Goal: Task Accomplishment & Management: Complete application form

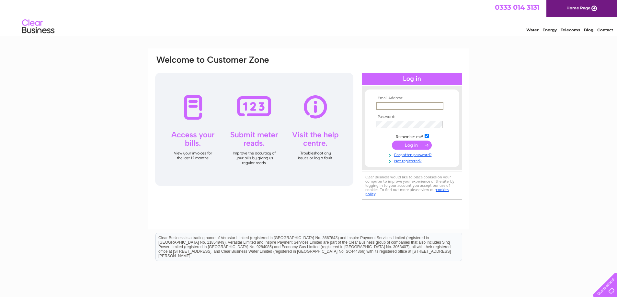
click at [407, 107] on input "text" at bounding box center [409, 106] width 67 height 8
type input "[PERSON_NAME][EMAIL_ADDRESS][DOMAIN_NAME]"
click at [407, 144] on input "submit" at bounding box center [412, 145] width 40 height 9
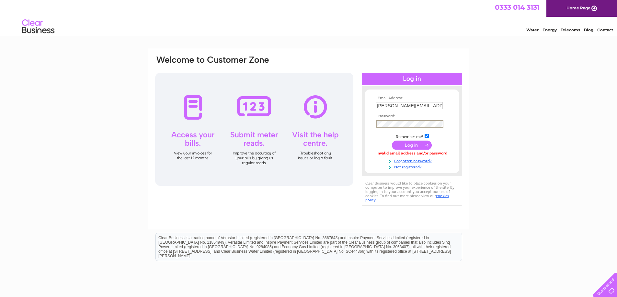
click at [392, 141] on input "submit" at bounding box center [412, 145] width 40 height 9
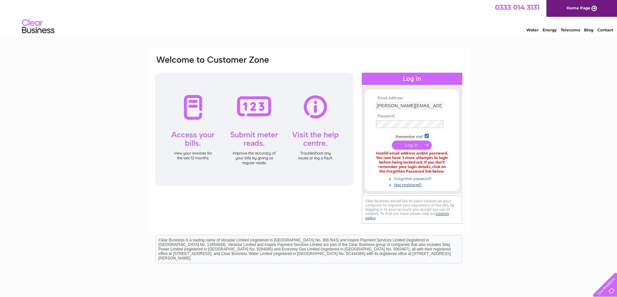
click at [404, 178] on link "Forgotten password?" at bounding box center [412, 178] width 73 height 6
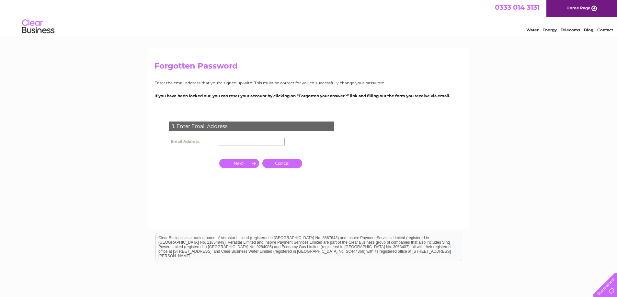
click at [241, 140] on input "text" at bounding box center [251, 142] width 67 height 8
type input "[PERSON_NAME][EMAIL_ADDRESS][DOMAIN_NAME]"
click at [239, 162] on input "button" at bounding box center [239, 163] width 40 height 9
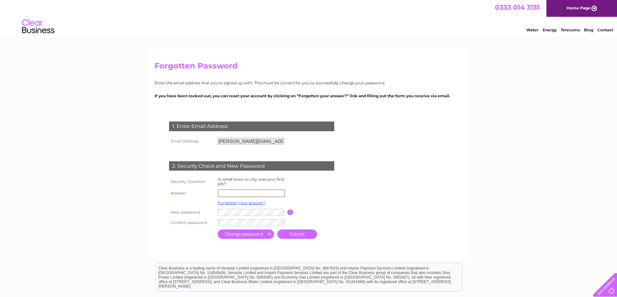
click at [239, 193] on input "text" at bounding box center [251, 194] width 67 height 8
type input "Burnley"
click at [255, 232] on input "submit" at bounding box center [246, 233] width 56 height 9
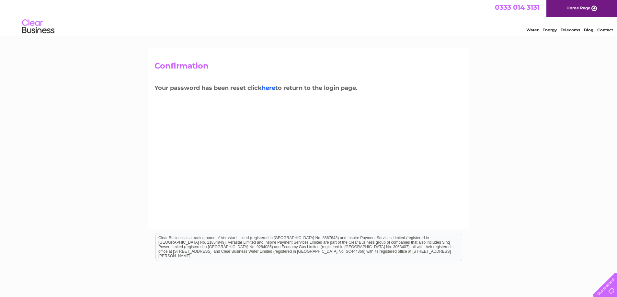
click at [269, 86] on link "here" at bounding box center [269, 87] width 14 height 7
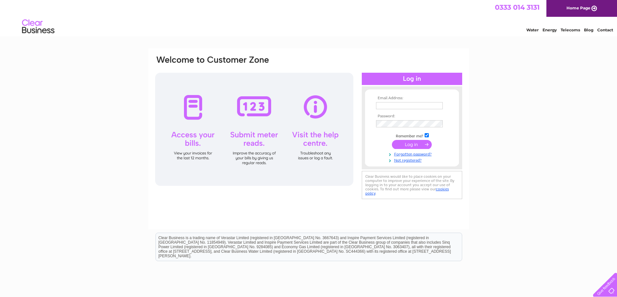
type input "diane.wardsofburnley@gmail.com"
click at [183, 112] on div "Email Address: diane.wardsofburnley@gmail.com Password:" at bounding box center [308, 128] width 308 height 147
click at [509, 119] on div "Email Address: diane.wardsofburnley@gmail.com Password:" at bounding box center [308, 195] width 617 height 292
click at [418, 145] on input "submit" at bounding box center [412, 144] width 40 height 9
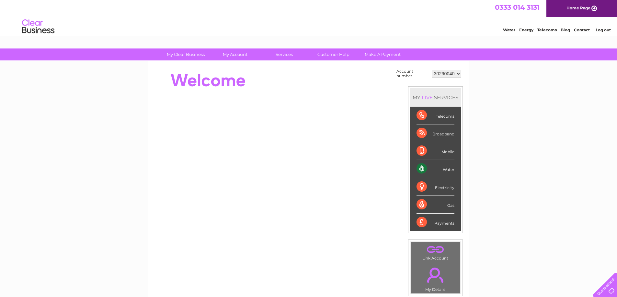
click at [439, 168] on div "Water" at bounding box center [435, 169] width 38 height 18
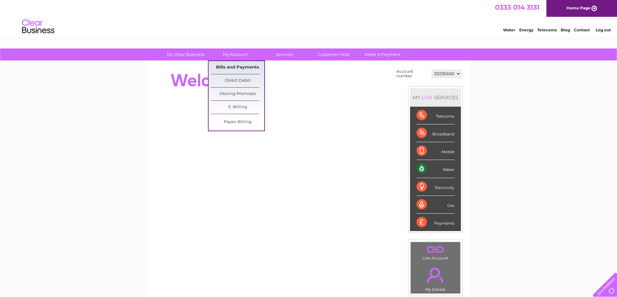
click at [237, 70] on link "Bills and Payments" at bounding box center [237, 67] width 53 height 13
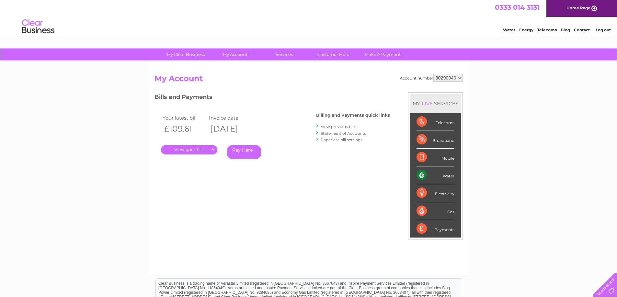
click at [192, 150] on link "." at bounding box center [189, 149] width 56 height 9
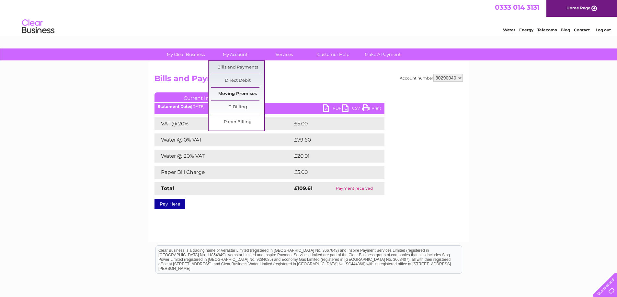
click at [228, 95] on link "Moving Premises" at bounding box center [237, 94] width 53 height 13
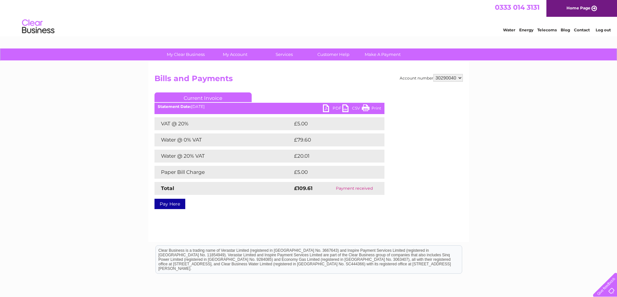
click at [331, 106] on link "PDF" at bounding box center [332, 109] width 19 height 9
click at [372, 106] on link "Print" at bounding box center [371, 109] width 19 height 9
click at [331, 106] on link "PDF" at bounding box center [332, 109] width 19 height 9
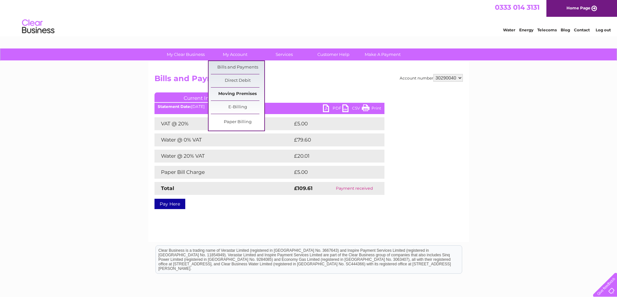
click at [231, 95] on link "Moving Premises" at bounding box center [237, 94] width 53 height 13
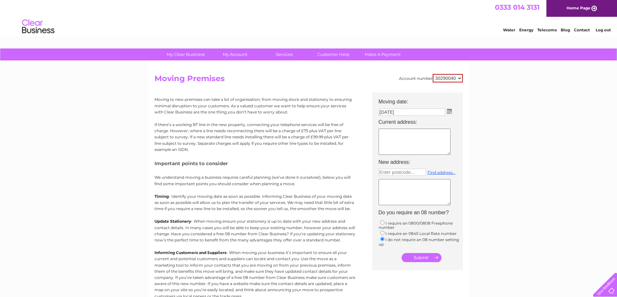
click at [447, 110] on img at bounding box center [449, 111] width 5 height 5
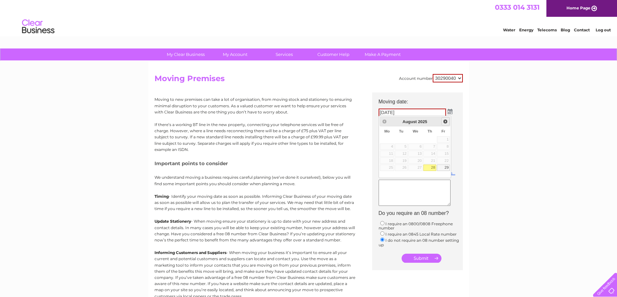
click at [442, 121] on link "Next" at bounding box center [445, 121] width 8 height 8
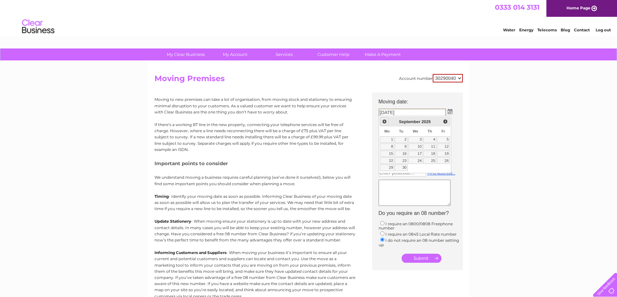
click at [383, 120] on span "Prev" at bounding box center [384, 121] width 5 height 5
click at [443, 120] on span "Next" at bounding box center [444, 121] width 5 height 5
click at [384, 122] on span "Prev" at bounding box center [384, 121] width 5 height 5
click at [446, 167] on link "29" at bounding box center [443, 168] width 13 height 6
type input "29/08/2025"
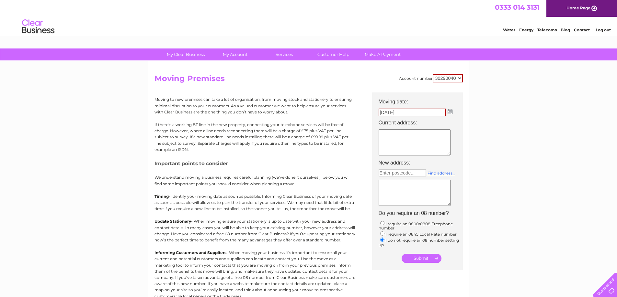
click at [392, 135] on textarea at bounding box center [414, 142] width 72 height 26
type textarea "We are not responsible for water from above date. Please invoice Hough Green Lt…"
click at [407, 184] on textarea at bounding box center [414, 193] width 72 height 26
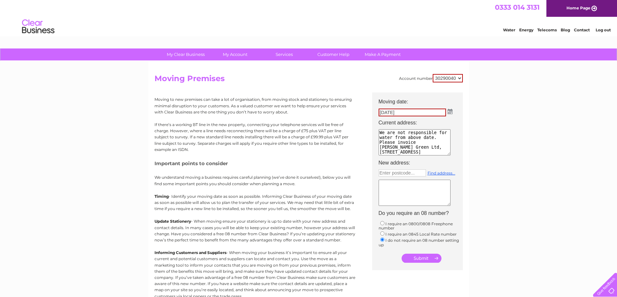
click at [396, 181] on textarea at bounding box center [414, 193] width 72 height 26
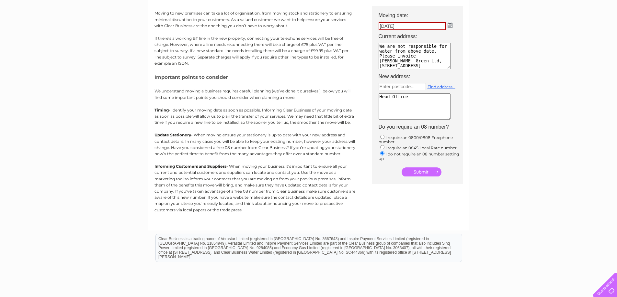
scroll to position [22, 0]
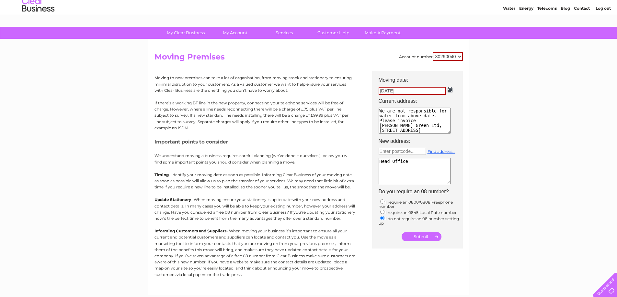
drag, startPoint x: 415, startPoint y: 162, endPoint x: 361, endPoint y: 160, distance: 54.4
click at [361, 160] on div "Account number 30290040 Moving Premises Moving to new premises can take a lot o…" at bounding box center [308, 170] width 308 height 237
type textarea "H"
click at [407, 183] on textarea "Any problems, please email me. diane.wardsofburnley@gmail.com" at bounding box center [414, 171] width 72 height 26
type textarea "Any problems, please email me. diane.wardsofburnley@gmail.com"
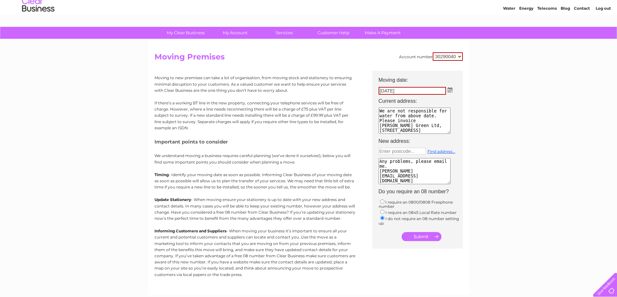
click at [428, 236] on input "submit" at bounding box center [421, 236] width 40 height 9
click at [421, 237] on input "submit" at bounding box center [421, 236] width 40 height 9
click at [393, 151] on input "text" at bounding box center [401, 151] width 47 height 7
type input "BB12 6LN"
click at [443, 152] on link "Find address..." at bounding box center [441, 151] width 28 height 5
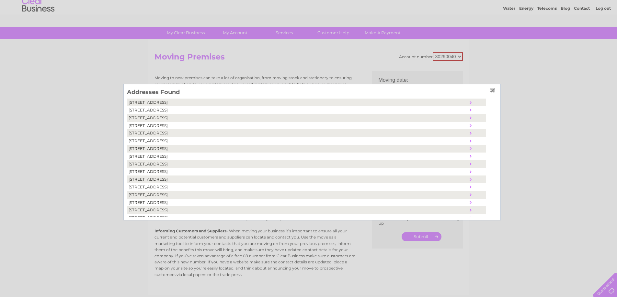
click at [179, 102] on td "Lowerhouse Lane, Burnley, United Kingdom, BB12 6LN" at bounding box center [297, 103] width 341 height 8
type textarea "Lowerhouse Lane Burnley United Kingdom BB12 6LN"
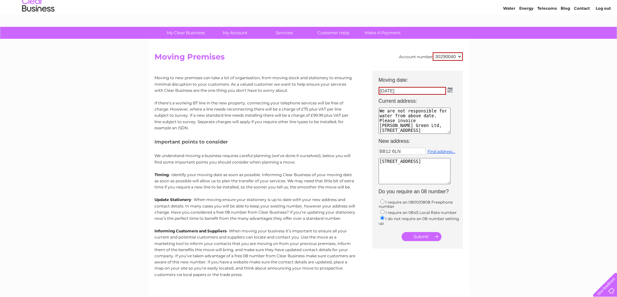
drag, startPoint x: 487, startPoint y: 97, endPoint x: 452, endPoint y: 89, distance: 36.8
click at [452, 89] on img at bounding box center [449, 89] width 5 height 5
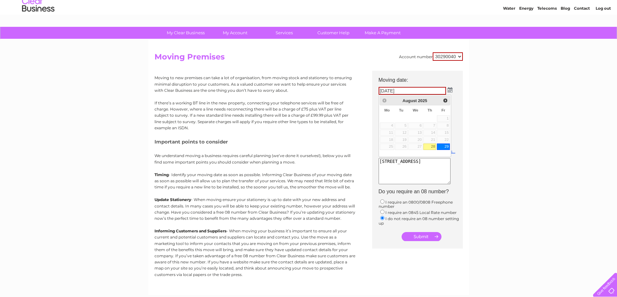
click at [444, 146] on link "29" at bounding box center [443, 147] width 13 height 6
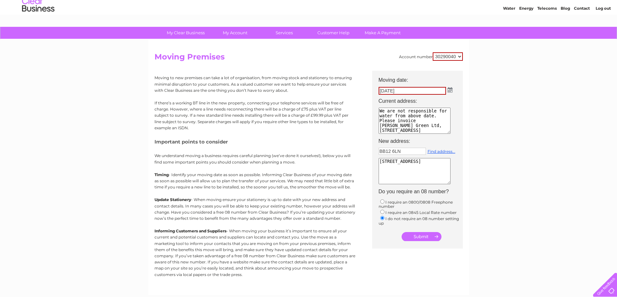
click at [451, 90] on img at bounding box center [449, 89] width 5 height 5
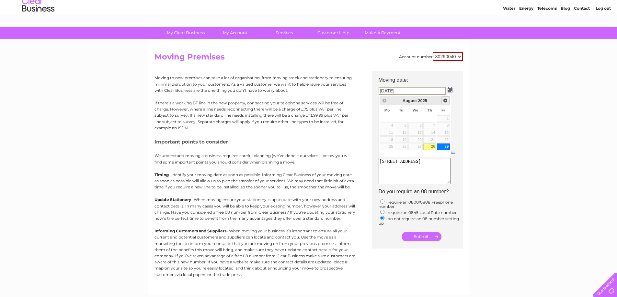
click at [443, 99] on span "Next" at bounding box center [444, 100] width 5 height 5
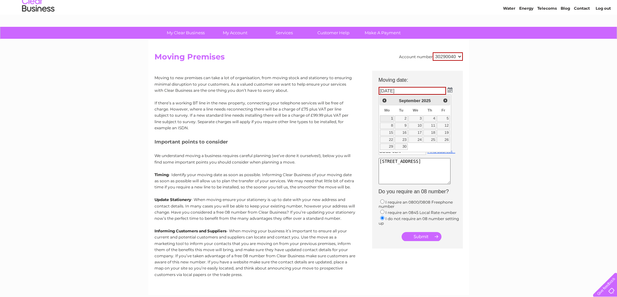
click at [390, 118] on link "1" at bounding box center [387, 119] width 14 height 6
click at [449, 89] on img at bounding box center [449, 89] width 5 height 5
click at [386, 100] on span "Prev" at bounding box center [384, 100] width 5 height 5
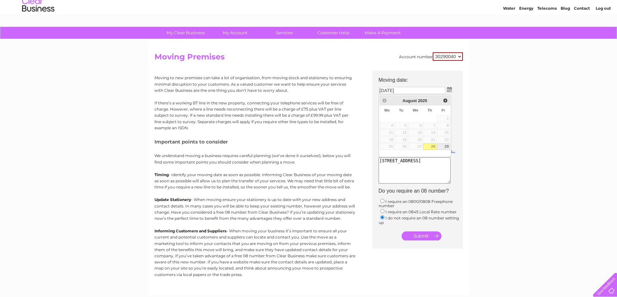
click at [443, 146] on link "29" at bounding box center [443, 147] width 13 height 6
type input "29/08/2025"
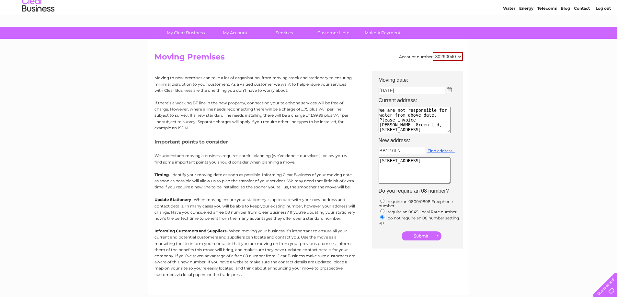
drag, startPoint x: 485, startPoint y: 161, endPoint x: 477, endPoint y: 171, distance: 12.6
click at [486, 161] on div "My Clear Business Login Details My Details My Preferences Link Account My Accou…" at bounding box center [308, 216] width 617 height 379
click at [423, 233] on input "submit" at bounding box center [421, 236] width 40 height 9
click at [421, 236] on input "submit" at bounding box center [421, 236] width 40 height 9
click at [419, 238] on input "submit" at bounding box center [421, 236] width 40 height 9
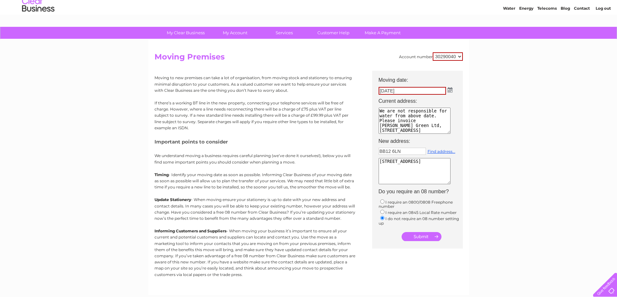
drag, startPoint x: 407, startPoint y: 150, endPoint x: 140, endPoint y: 93, distance: 272.3
click at [147, 96] on div "My Clear Business Login Details My Details My Preferences Link Account My Accou…" at bounding box center [308, 216] width 617 height 379
click at [386, 151] on input "0." at bounding box center [401, 151] width 47 height 7
type input "0"
type input "Enter postcode..."
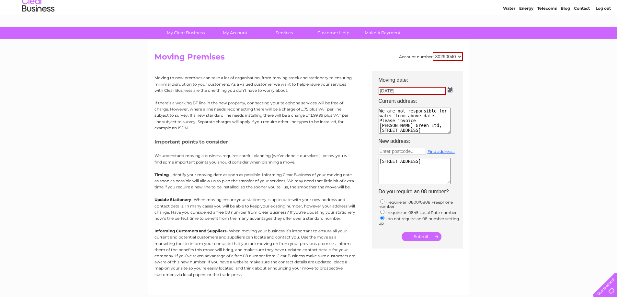
drag, startPoint x: 408, startPoint y: 179, endPoint x: 300, endPoint y: 126, distance: 120.0
click at [300, 126] on div "Account number 30290040 Moving Premises Moving to new premises can take a lot o…" at bounding box center [308, 170] width 308 height 237
type textarea "Any problems, please email diane.wardsofburnley@gmail.com"
click at [379, 211] on td "I require an 0800/0808 Freephone number I require an 0845 Local Rate number I d…" at bounding box center [420, 212] width 91 height 30
click at [383, 212] on input "radio" at bounding box center [382, 212] width 4 height 4
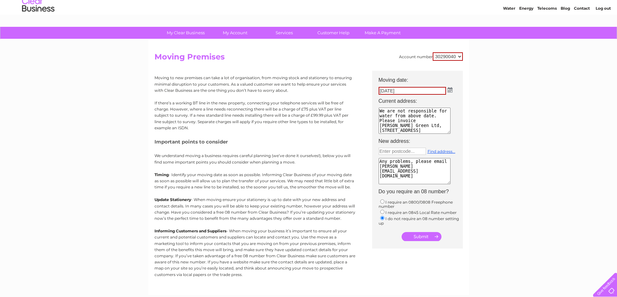
radio input "true"
drag, startPoint x: 383, startPoint y: 220, endPoint x: 411, endPoint y: 231, distance: 31.1
click at [384, 220] on input "radio" at bounding box center [382, 218] width 4 height 4
radio input "true"
click at [417, 234] on input "submit" at bounding box center [421, 236] width 40 height 9
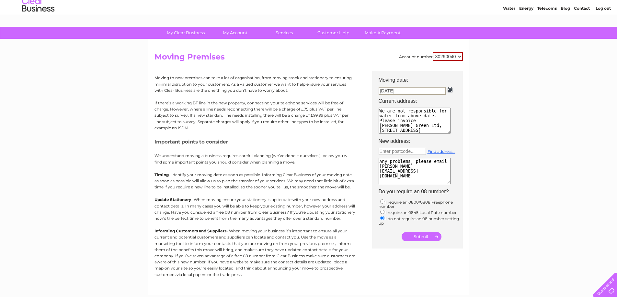
click at [434, 236] on input "submit" at bounding box center [421, 236] width 40 height 9
click at [457, 56] on select "30290040" at bounding box center [447, 56] width 30 height 8
click at [432, 52] on select "30290040" at bounding box center [447, 56] width 30 height 8
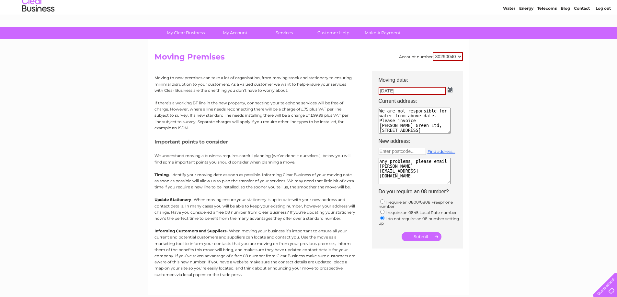
scroll to position [135, 0]
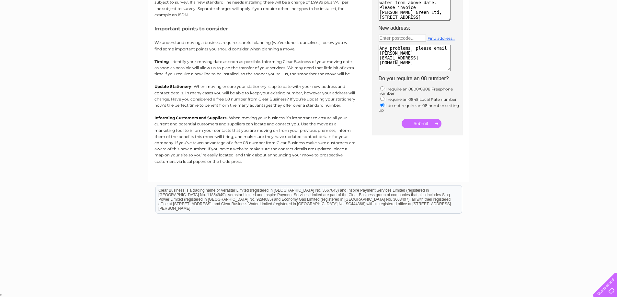
click at [412, 124] on input "submit" at bounding box center [421, 123] width 40 height 9
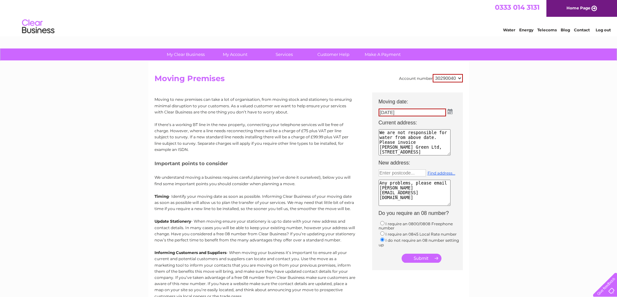
click at [433, 258] on input "submit" at bounding box center [421, 258] width 40 height 9
click at [333, 53] on link "Customer Help" at bounding box center [333, 55] width 53 height 12
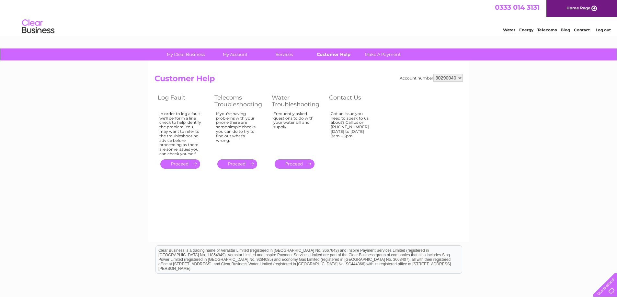
click at [337, 55] on link "Customer Help" at bounding box center [333, 55] width 53 height 12
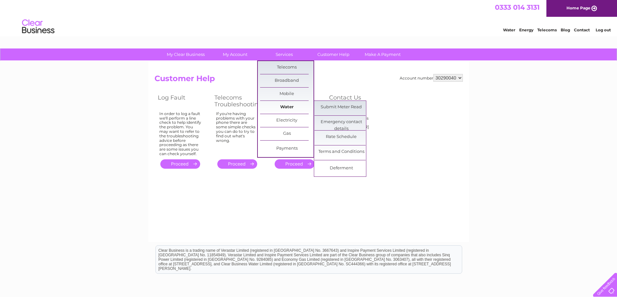
click at [290, 108] on link "Water" at bounding box center [286, 107] width 53 height 13
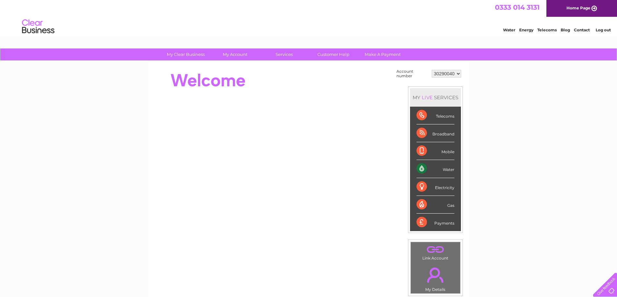
scroll to position [108, 0]
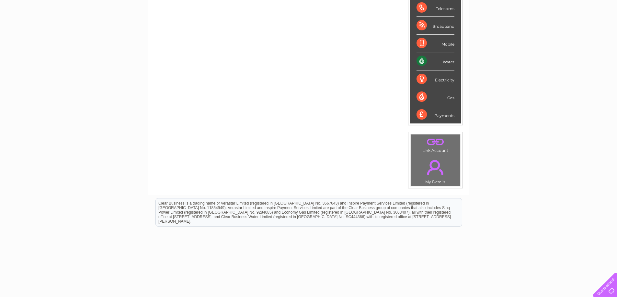
click at [437, 149] on td ". Link Account" at bounding box center [435, 144] width 50 height 20
click at [436, 181] on td ". My Details" at bounding box center [435, 171] width 50 height 32
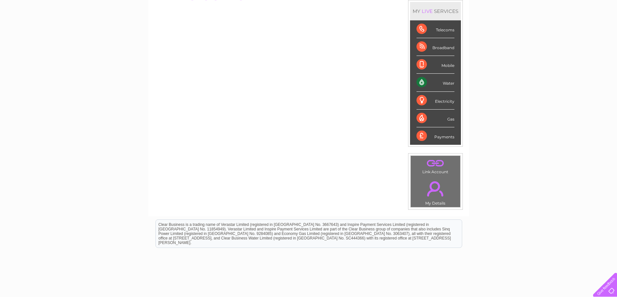
scroll to position [0, 0]
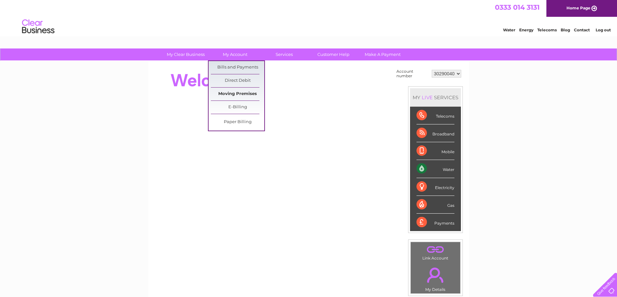
click at [233, 95] on link "Moving Premises" at bounding box center [237, 94] width 53 height 13
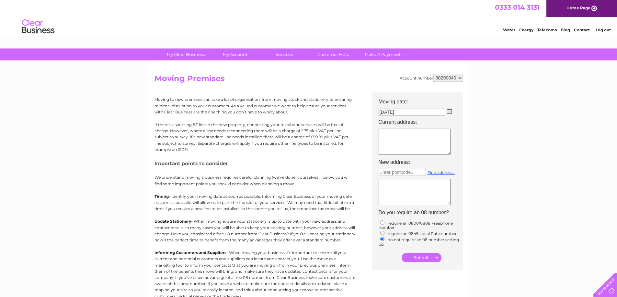
click at [450, 111] on img at bounding box center [449, 111] width 5 height 5
click at [443, 167] on link "29" at bounding box center [443, 168] width 13 height 6
type input "29/08/2025"
click at [392, 134] on textarea at bounding box center [414, 142] width 72 height 26
click at [420, 258] on input "submit" at bounding box center [421, 258] width 40 height 9
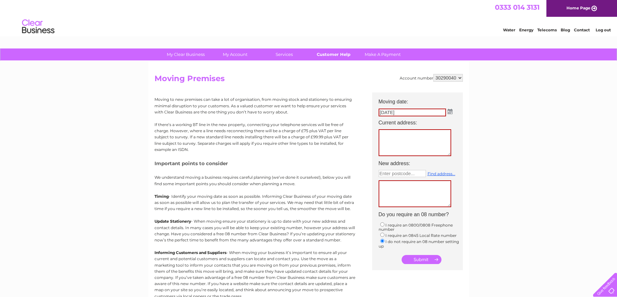
click at [327, 54] on link "Customer Help" at bounding box center [333, 55] width 53 height 12
